Goal: Information Seeking & Learning: Find specific page/section

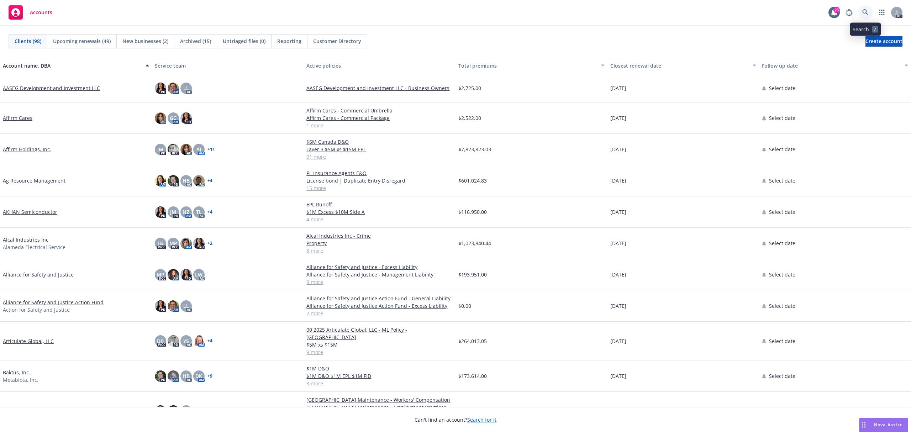
click at [863, 10] on icon at bounding box center [865, 12] width 6 height 6
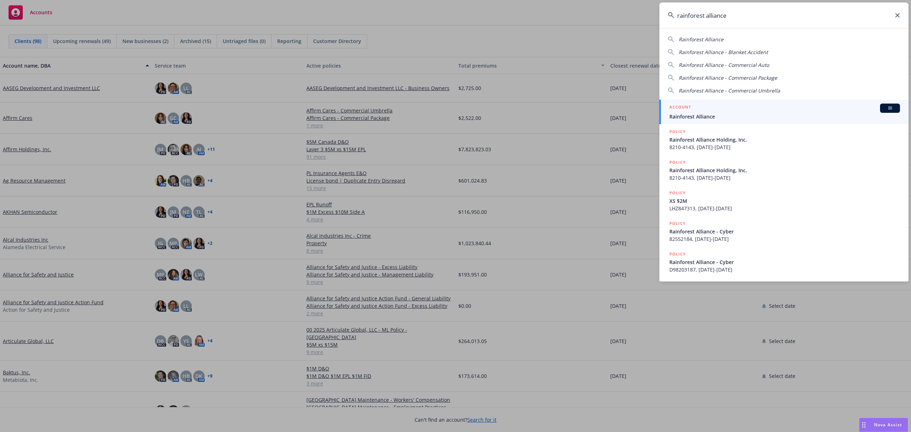
type input "rainforest alliance"
click at [705, 113] on span "Rainforest Alliance" at bounding box center [785, 116] width 231 height 7
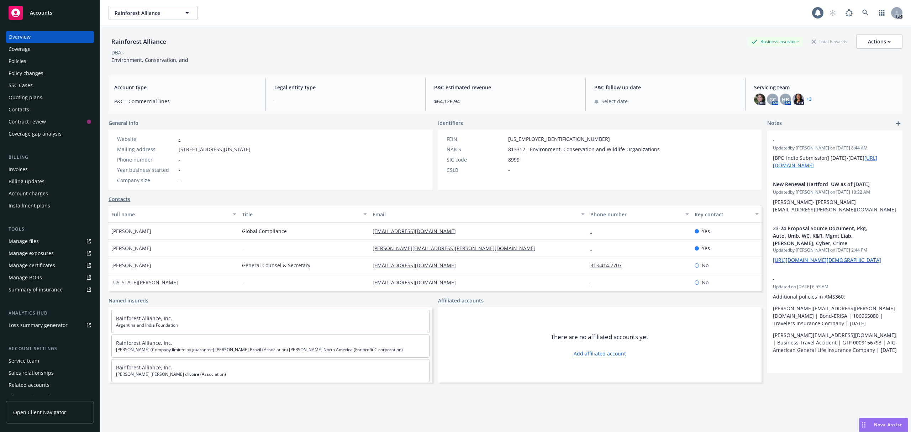
click at [32, 56] on div "Policies" at bounding box center [50, 61] width 83 height 11
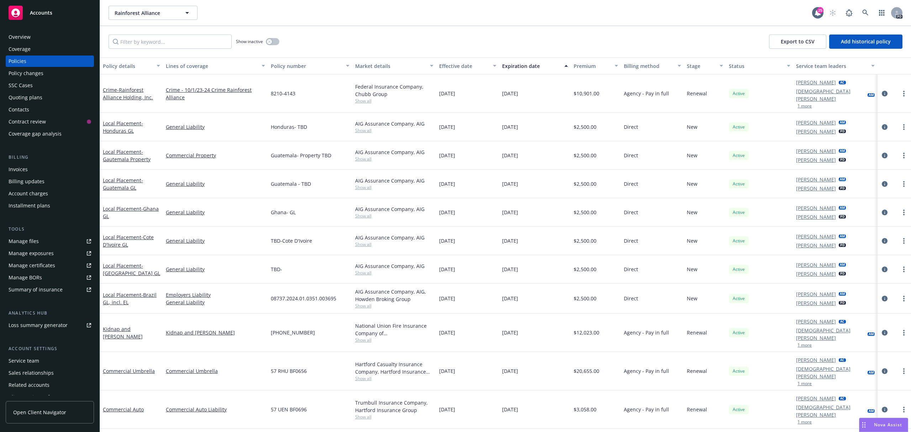
click at [39, 236] on link "Manage files" at bounding box center [50, 241] width 88 height 11
click at [862, 3] on div "Rainforest Alliance Rainforest Alliance 25 PD" at bounding box center [505, 13] width 811 height 26
click at [862, 12] on icon at bounding box center [865, 13] width 6 height 6
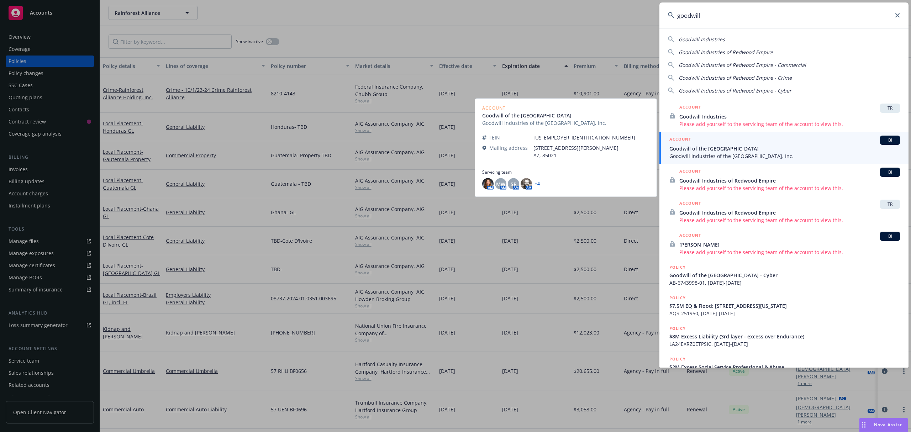
type input "goodwill"
click at [755, 153] on span "Goodwill Industries of the [GEOGRAPHIC_DATA], Inc." at bounding box center [785, 155] width 231 height 7
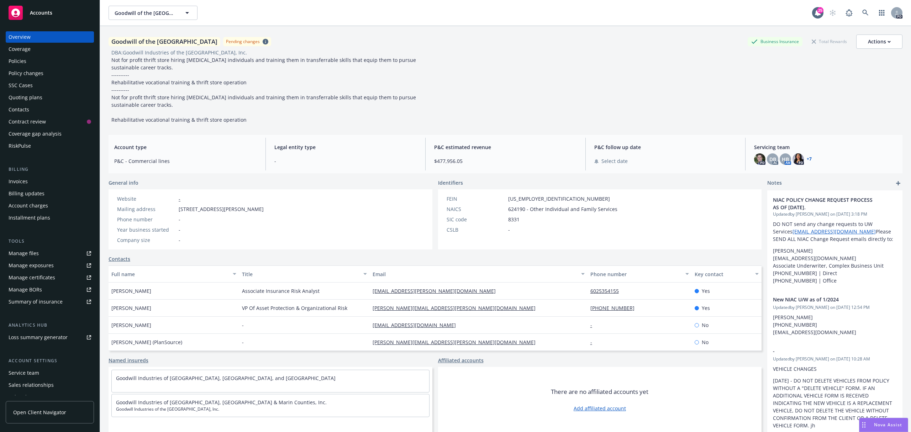
click at [12, 62] on div "Policies" at bounding box center [18, 61] width 18 height 11
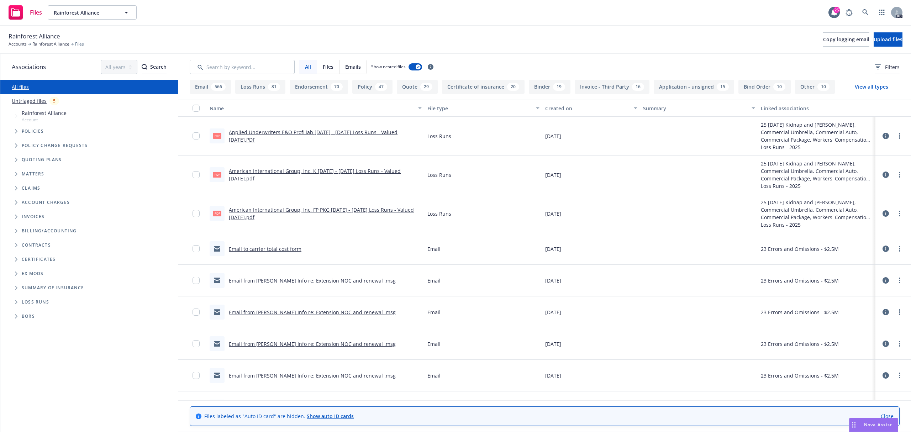
click at [325, 68] on span "Files" at bounding box center [328, 66] width 11 height 7
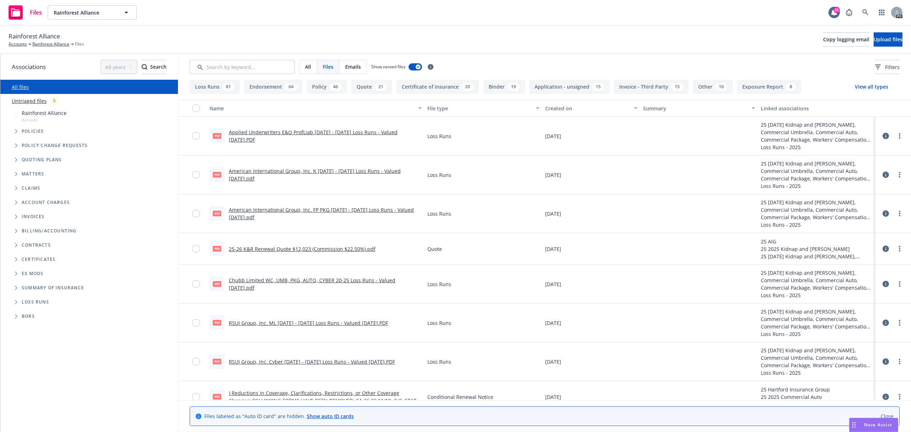
click at [312, 68] on div "All" at bounding box center [308, 67] width 18 height 14
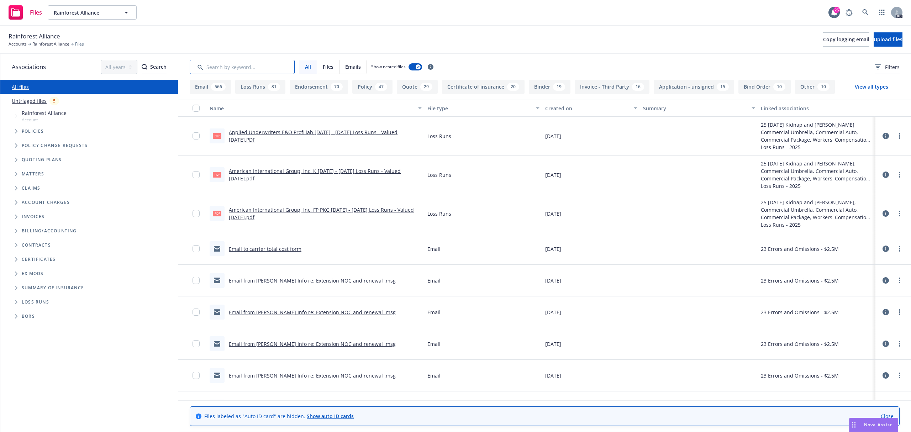
click at [242, 64] on input "Search by keyword..." at bounding box center [242, 67] width 105 height 14
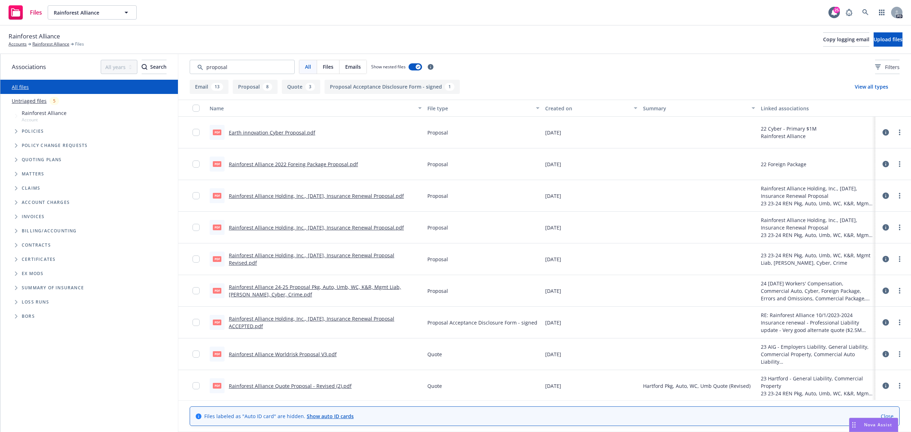
click at [562, 106] on div "Created on" at bounding box center [587, 108] width 84 height 7
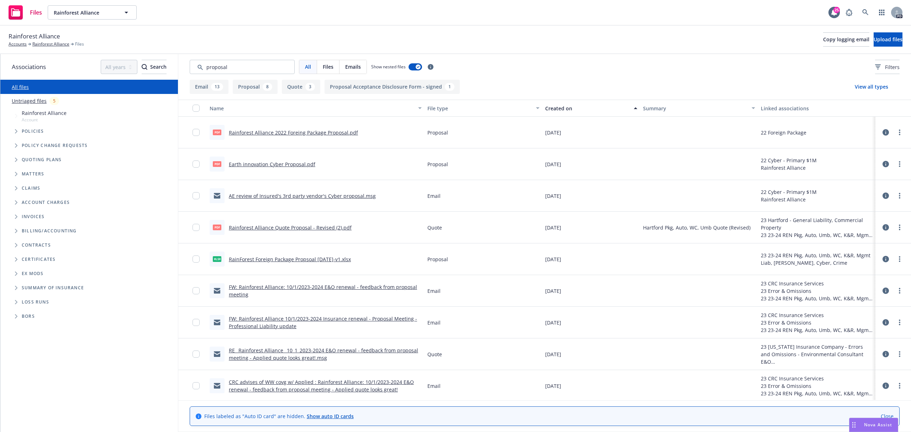
click at [560, 107] on div "Created on" at bounding box center [587, 108] width 84 height 7
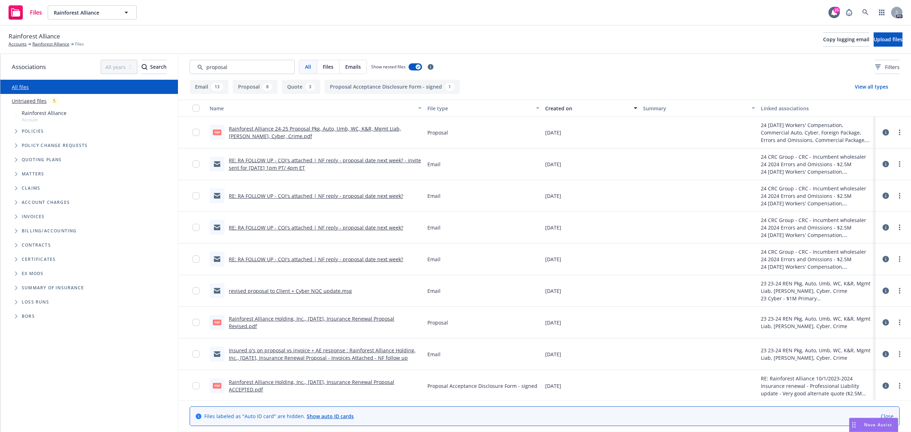
click at [900, 173] on div at bounding box center [893, 164] width 30 height 23
click at [745, 154] on div at bounding box center [698, 164] width 117 height 32
click at [483, 46] on div "Rainforest Alliance Accounts Rainforest Alliance Files Copy logging email Uploa…" at bounding box center [456, 40] width 894 height 16
click at [896, 130] on link "more" at bounding box center [900, 132] width 9 height 9
click at [410, 133] on div "Rainforest Alliance 24-25 Proposal Pkg, Auto, Umb, WC, K&R, Mgmt Liab, Prof Lia…" at bounding box center [325, 132] width 193 height 15
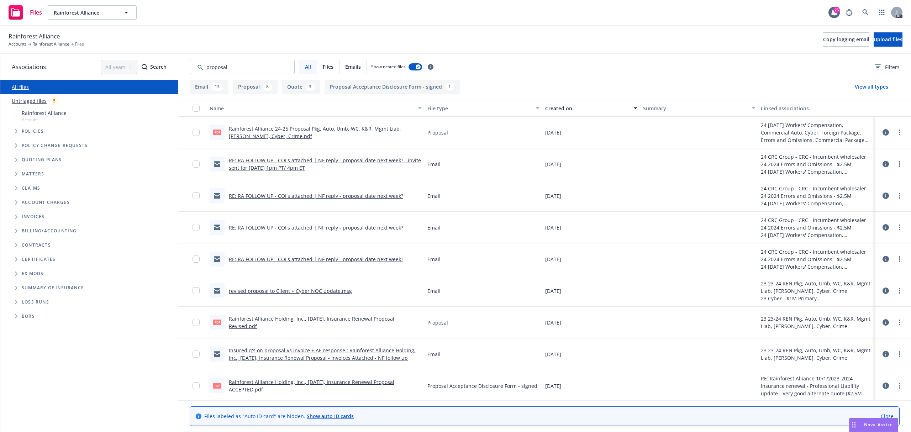
click at [645, 106] on div "Summary" at bounding box center [695, 108] width 104 height 7
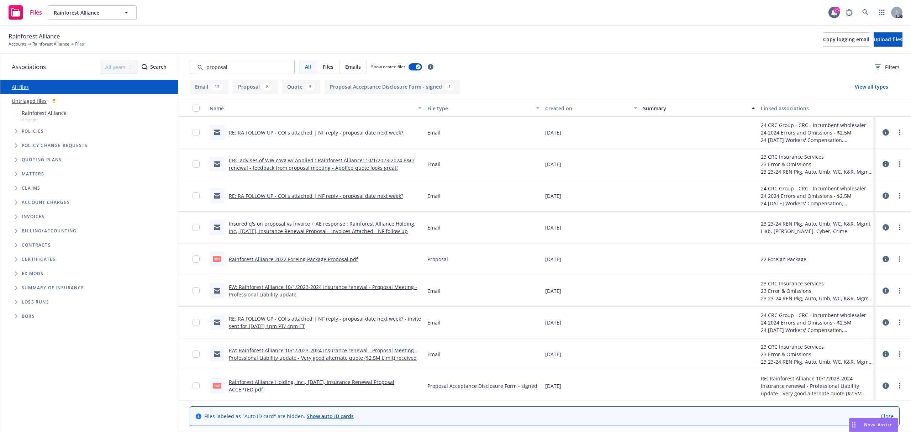
click at [645, 106] on div "Summary" at bounding box center [695, 108] width 104 height 7
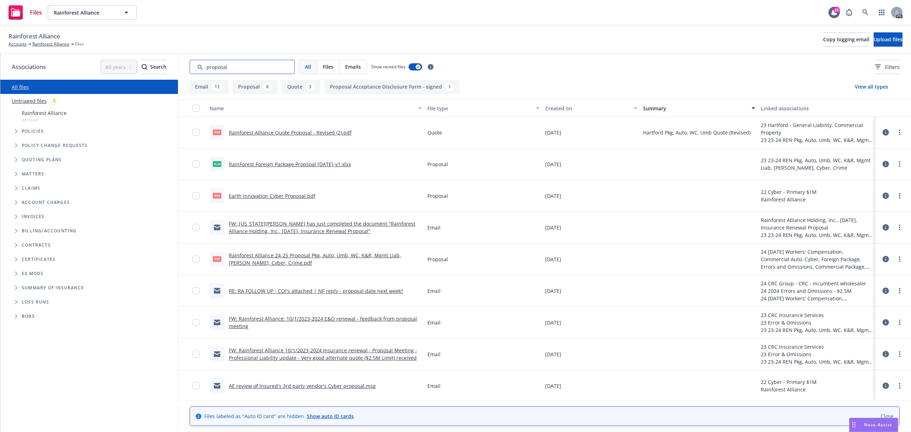
click at [268, 66] on input "Search by keyword..." at bounding box center [242, 67] width 105 height 14
click at [883, 132] on icon at bounding box center [886, 132] width 6 height 6
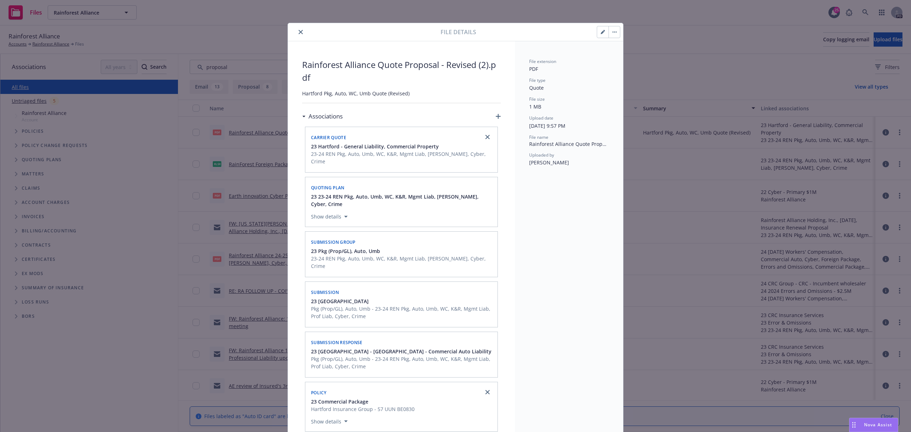
click at [289, 37] on div "File details" at bounding box center [455, 32] width 335 height 18
click at [299, 34] on icon "close" at bounding box center [301, 32] width 4 height 4
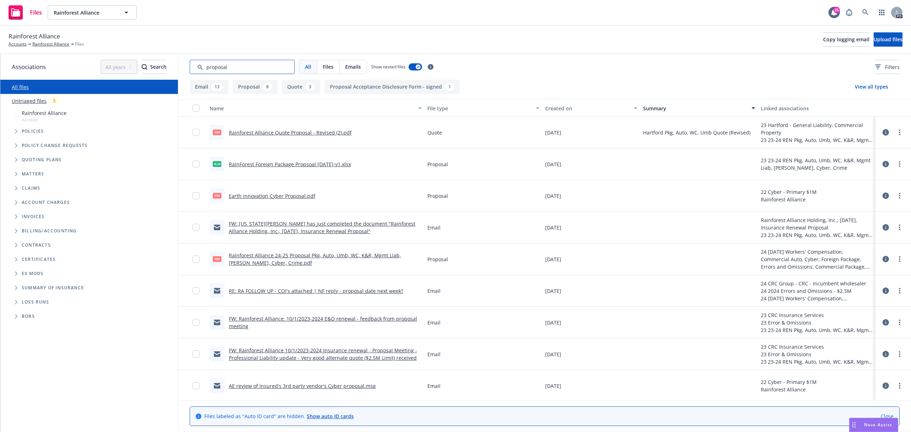
click at [251, 68] on input "Search by keyword..." at bounding box center [242, 67] width 105 height 14
type input "p"
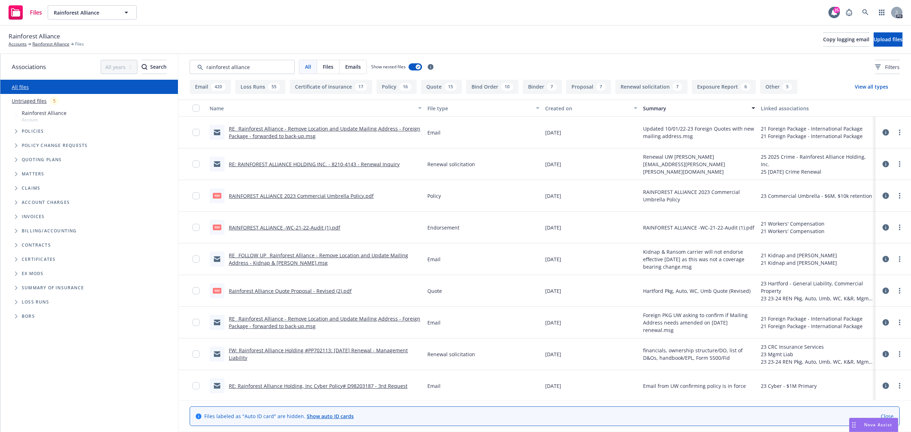
click at [553, 107] on div "Created on" at bounding box center [587, 108] width 84 height 7
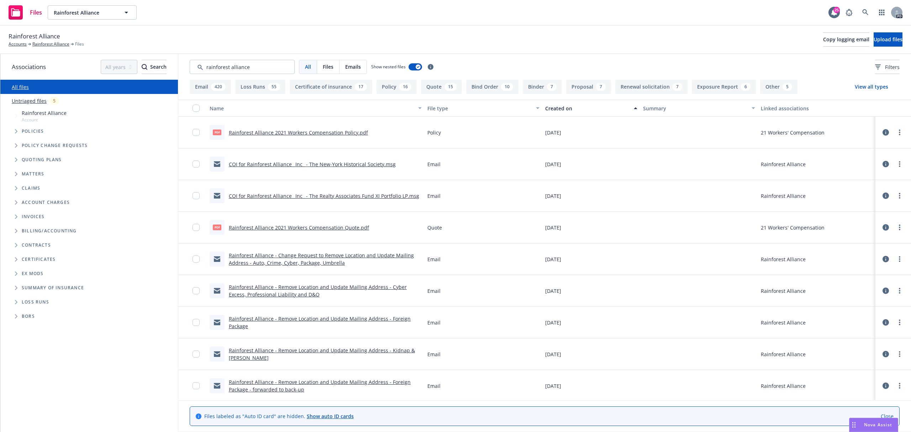
click at [553, 107] on div "Created on" at bounding box center [587, 108] width 84 height 7
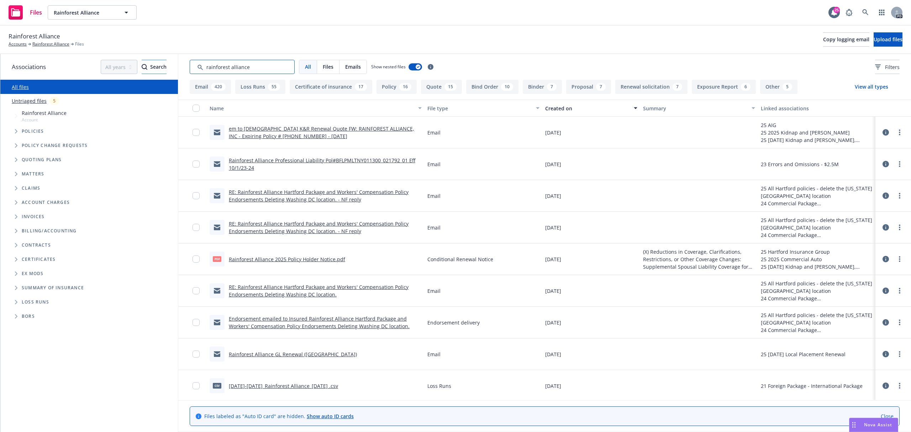
drag, startPoint x: 275, startPoint y: 67, endPoint x: 127, endPoint y: 68, distance: 148.1
click at [128, 68] on div "Associations All years 2027 2026 2025 2024 2023 2022 2021 2020 2019 2018 2017 2…" at bounding box center [455, 243] width 911 height 378
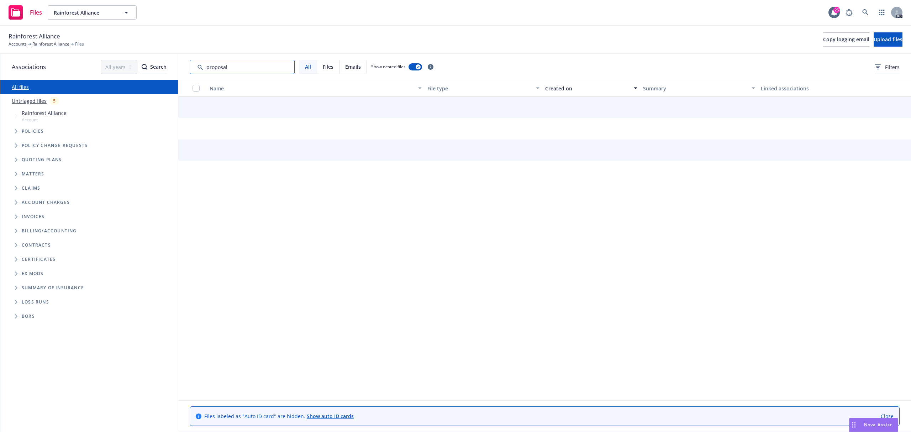
type input "proposal"
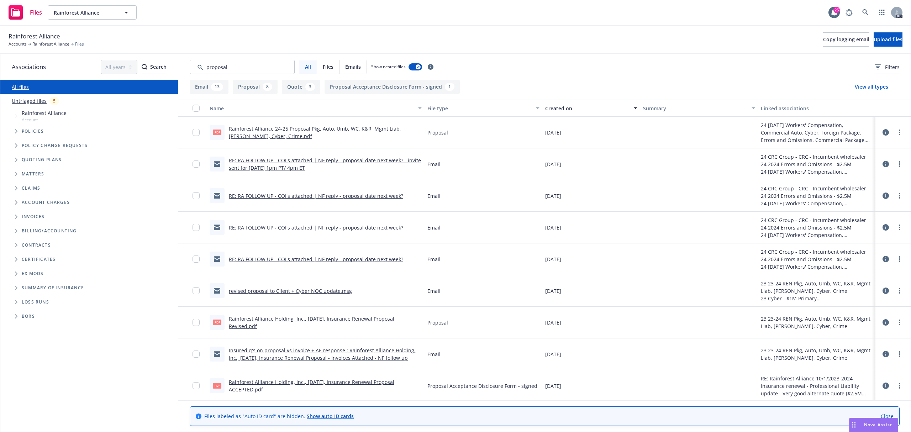
click at [883, 132] on icon at bounding box center [886, 132] width 6 height 6
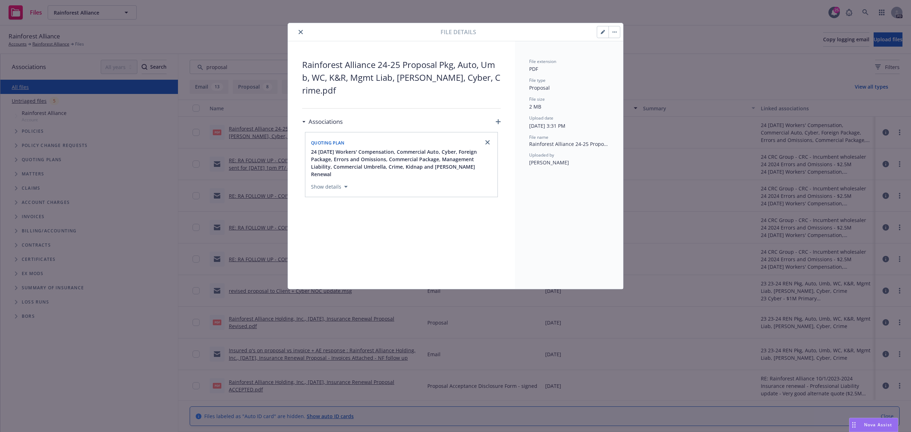
click at [306, 36] on div at bounding box center [366, 32] width 150 height 9
click at [305, 31] on div at bounding box center [366, 32] width 150 height 9
click at [301, 35] on button "close" at bounding box center [300, 32] width 9 height 9
